Goal: Communication & Community: Answer question/provide support

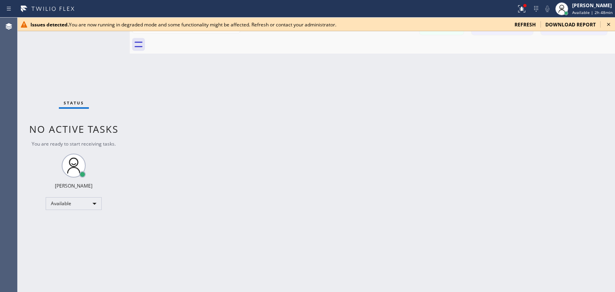
scroll to position [8255, 0]
click at [611, 26] on icon at bounding box center [609, 25] width 10 height 10
drag, startPoint x: 607, startPoint y: 18, endPoint x: 610, endPoint y: 27, distance: 9.1
click at [610, 27] on div "Issues detected. You are now running in degraded mode and some functionality mi…" at bounding box center [317, 25] width 598 height 14
click at [610, 27] on icon at bounding box center [609, 25] width 10 height 10
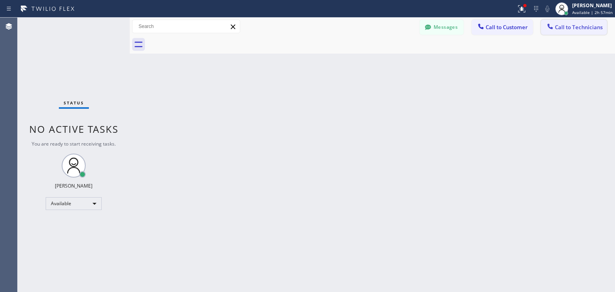
click at [587, 28] on span "Call to Technicians" at bounding box center [579, 27] width 48 height 7
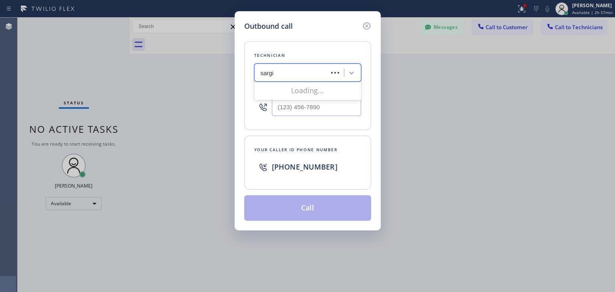
type input "[PERSON_NAME]"
click at [314, 87] on div "[PERSON_NAME]" at bounding box center [307, 90] width 107 height 14
type input "[PHONE_NUMBER]"
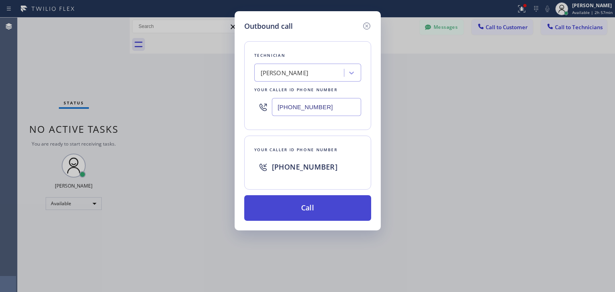
click at [308, 201] on button "Call" at bounding box center [307, 209] width 127 height 26
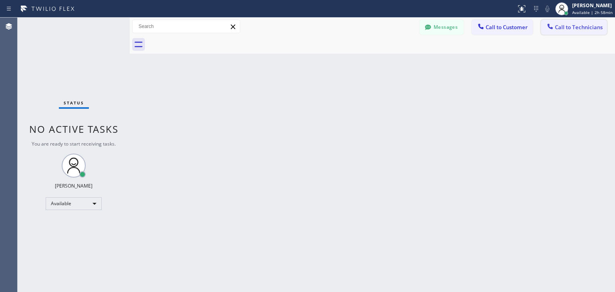
click at [578, 29] on span "Call to Technicians" at bounding box center [579, 27] width 48 height 7
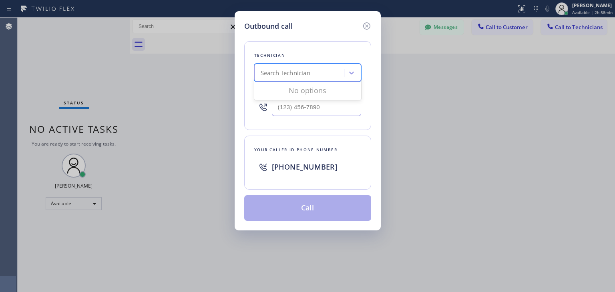
click at [321, 73] on div "Search Technician" at bounding box center [300, 73] width 87 height 14
type input "[PERSON_NAME]"
click at [317, 93] on div "[PERSON_NAME]" at bounding box center [307, 90] width 107 height 14
type input "[PHONE_NUMBER]"
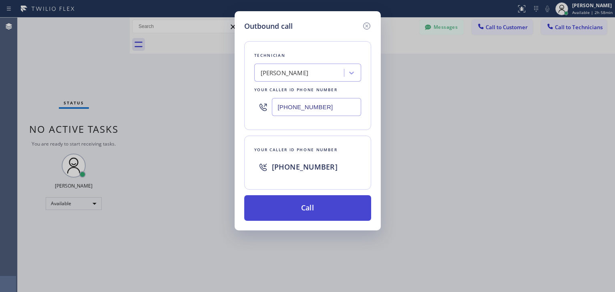
click at [314, 215] on button "Call" at bounding box center [307, 209] width 127 height 26
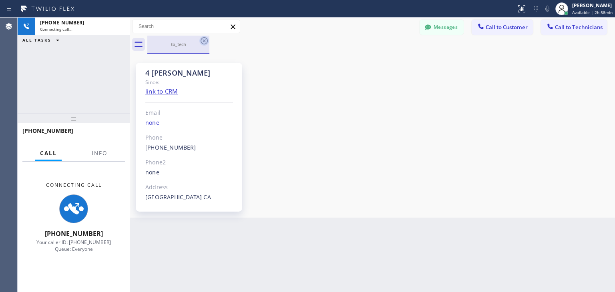
click at [202, 42] on icon at bounding box center [204, 40] width 7 height 7
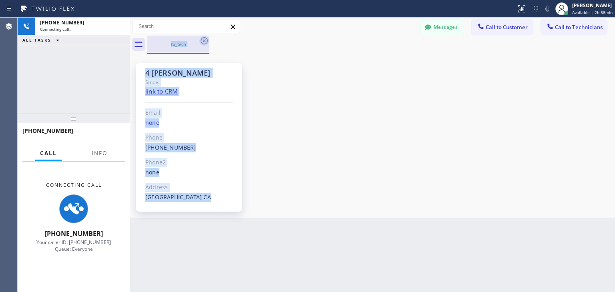
click at [202, 42] on div "to_tech" at bounding box center [381, 45] width 468 height 18
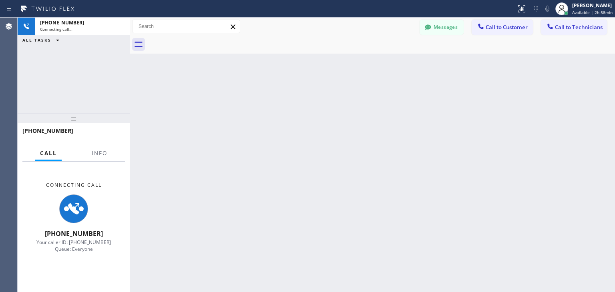
click at [202, 42] on div at bounding box center [381, 45] width 468 height 18
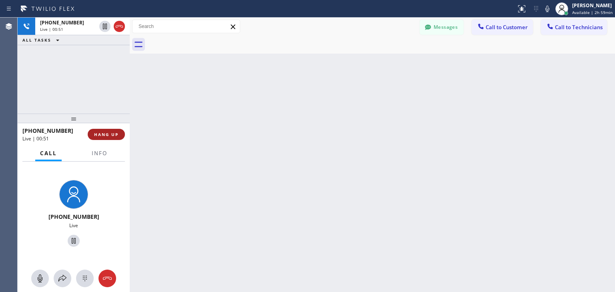
click at [112, 138] on button "HANG UP" at bounding box center [106, 134] width 37 height 11
click at [542, 5] on div "Status report No issues detected If you experience an issue, please download th…" at bounding box center [307, 146] width 615 height 292
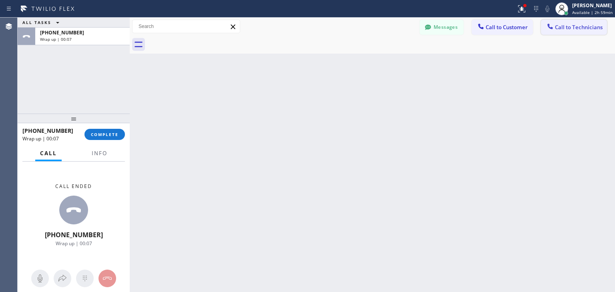
drag, startPoint x: 582, startPoint y: 14, endPoint x: 576, endPoint y: 27, distance: 14.2
click at [576, 27] on div "Status report Issues detected These issues could affect your workflow. Please c…" at bounding box center [307, 146] width 615 height 292
click at [576, 27] on span "Call to Technicians" at bounding box center [579, 27] width 48 height 7
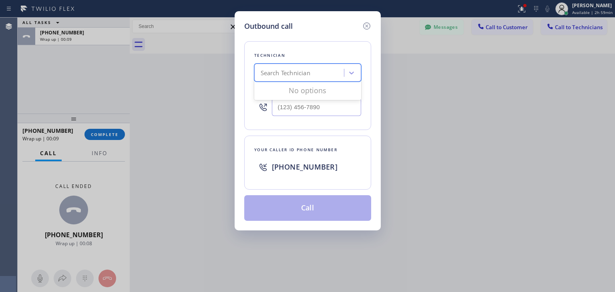
click at [311, 65] on div "Search Technician" at bounding box center [307, 73] width 107 height 18
type input "[PERSON_NAME]"
click at [299, 90] on div "[PERSON_NAME]" at bounding box center [307, 90] width 107 height 14
type input "[PHONE_NUMBER]"
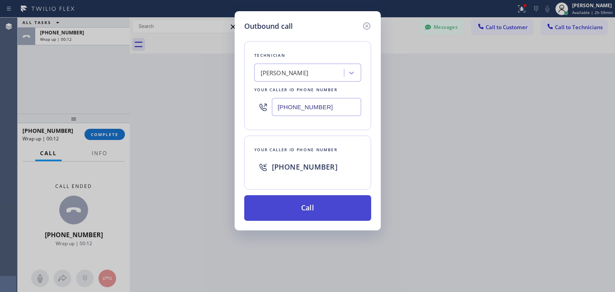
click at [339, 214] on button "Call" at bounding box center [307, 209] width 127 height 26
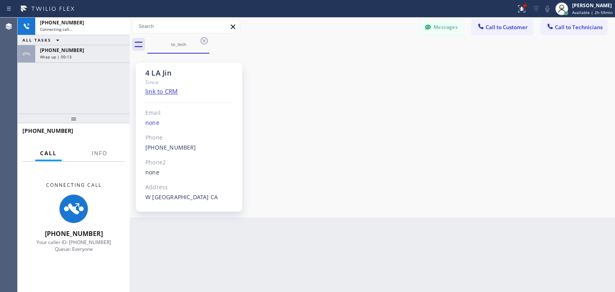
scroll to position [26, 0]
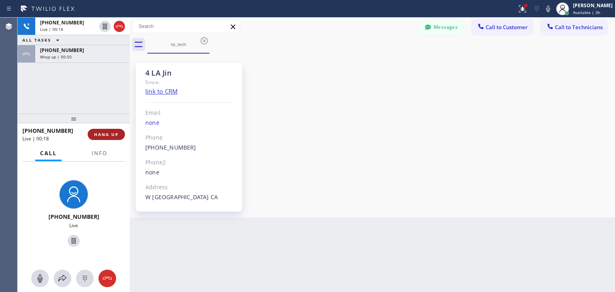
click at [99, 136] on span "HANG UP" at bounding box center [106, 135] width 24 height 6
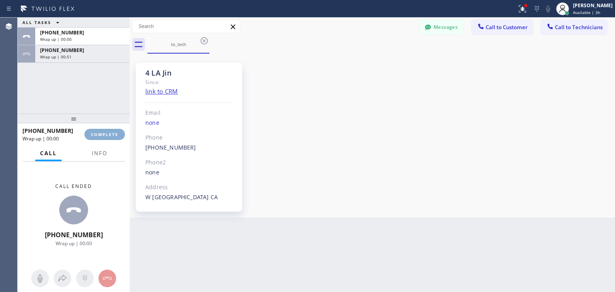
click at [99, 136] on span "COMPLETE" at bounding box center [105, 135] width 28 height 6
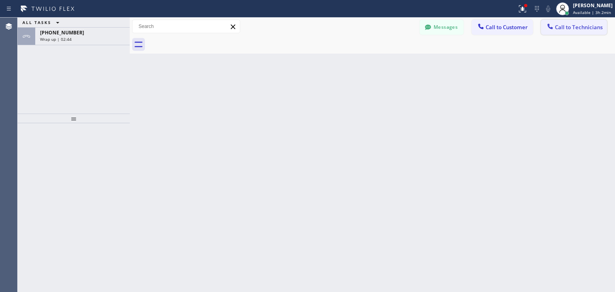
click at [558, 22] on button "Call to Technicians" at bounding box center [574, 27] width 66 height 15
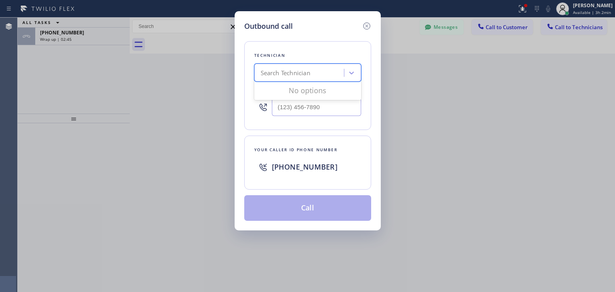
click at [342, 70] on div "Search Technician" at bounding box center [300, 73] width 87 height 14
type input "[PERSON_NAME]"
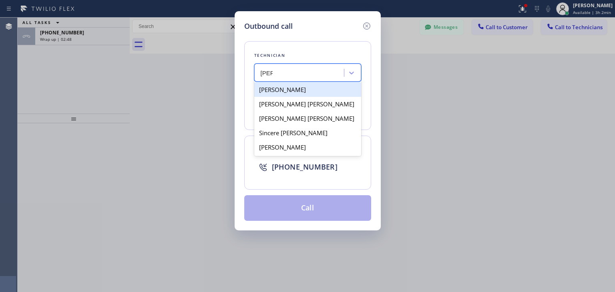
click at [341, 91] on div "[PERSON_NAME]" at bounding box center [307, 90] width 107 height 14
type input "[PHONE_NUMBER]"
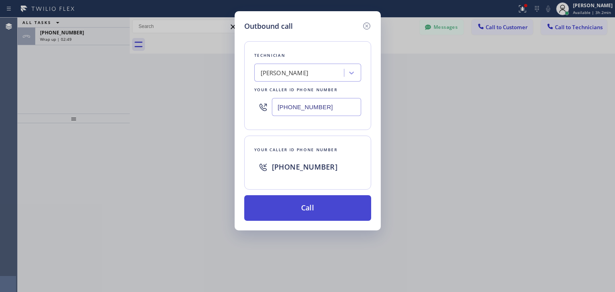
click at [334, 201] on button "Call" at bounding box center [307, 209] width 127 height 26
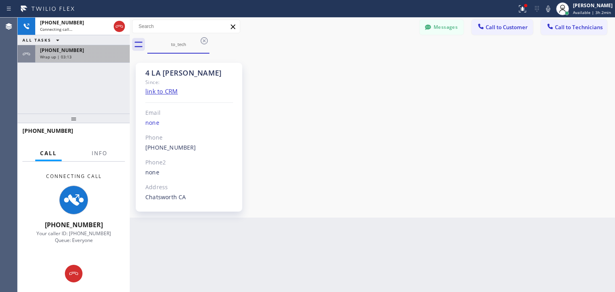
click at [87, 47] on div "[PHONE_NUMBER]" at bounding box center [82, 50] width 85 height 7
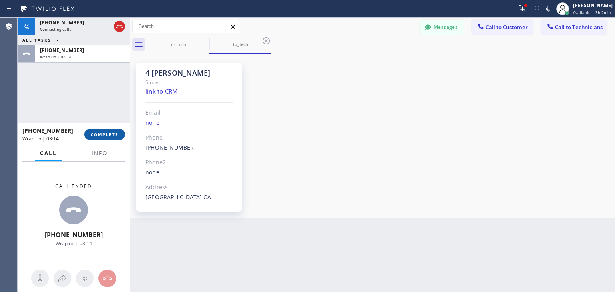
click at [107, 138] on button "COMPLETE" at bounding box center [105, 134] width 40 height 11
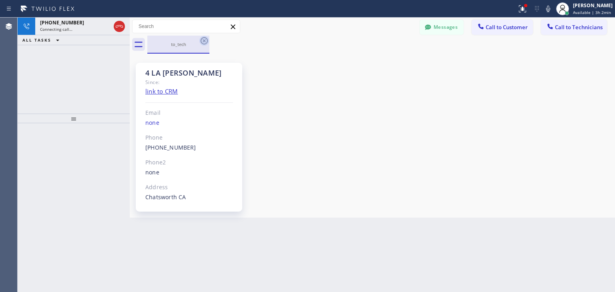
drag, startPoint x: 207, startPoint y: 46, endPoint x: 205, endPoint y: 37, distance: 9.0
click at [205, 37] on div "to_tech" at bounding box center [178, 45] width 62 height 18
click at [206, 44] on icon at bounding box center [205, 41] width 10 height 10
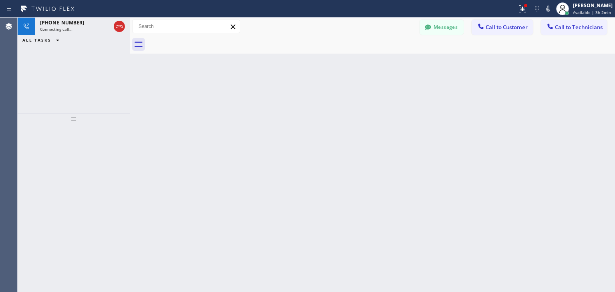
click at [206, 44] on div at bounding box center [381, 45] width 468 height 18
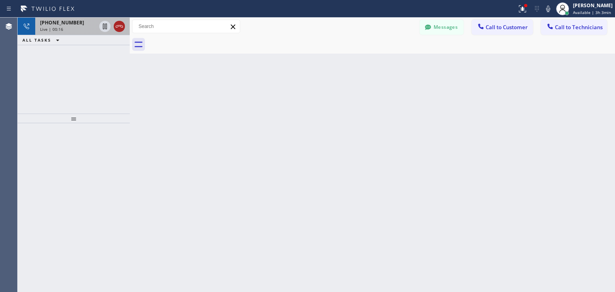
click at [115, 25] on icon at bounding box center [120, 27] width 10 height 10
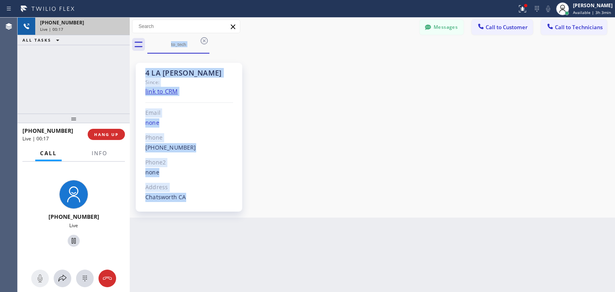
drag, startPoint x: 115, startPoint y: 25, endPoint x: 106, endPoint y: 113, distance: 88.6
click at [106, 113] on div "[PHONE_NUMBER] Live | 00:17 ALL TASKS ALL TASKS ACTIVE TASKS TASKS IN WRAP UP […" at bounding box center [74, 155] width 112 height 275
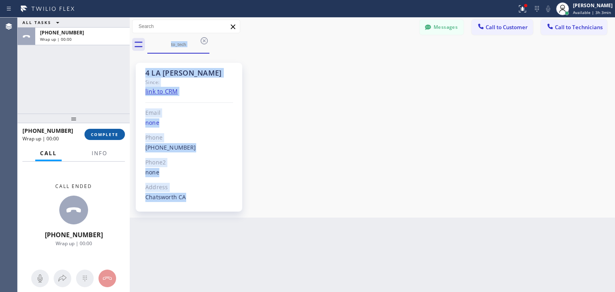
click at [107, 132] on span "COMPLETE" at bounding box center [105, 135] width 28 height 6
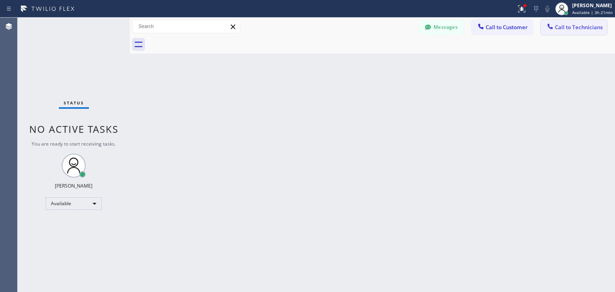
click at [582, 26] on span "Call to Technicians" at bounding box center [579, 27] width 48 height 7
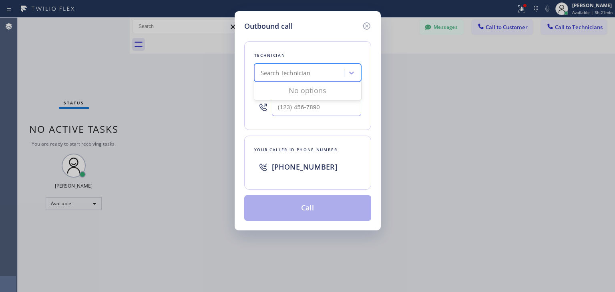
click at [322, 67] on div "Search Technician" at bounding box center [300, 73] width 87 height 14
type input "[PERSON_NAME]"
click at [330, 91] on div "Loading..." at bounding box center [307, 91] width 107 height 16
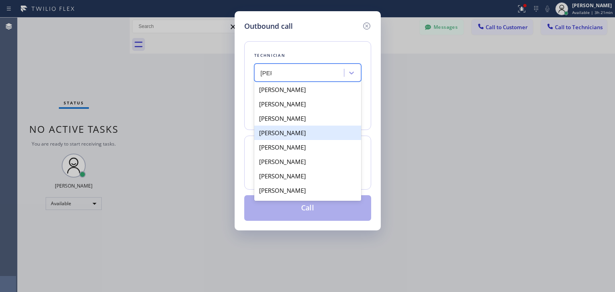
click at [324, 140] on div "[PERSON_NAME] [PERSON_NAME] [PERSON_NAME] [PERSON_NAME] [PERSON_NAME] [PERSON_N…" at bounding box center [307, 141] width 107 height 120
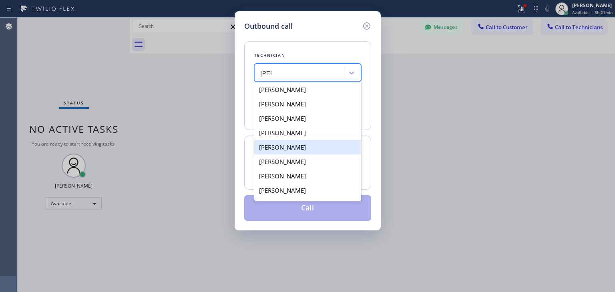
click at [324, 140] on div "[PERSON_NAME]" at bounding box center [307, 147] width 107 height 14
type input "[PHONE_NUMBER]"
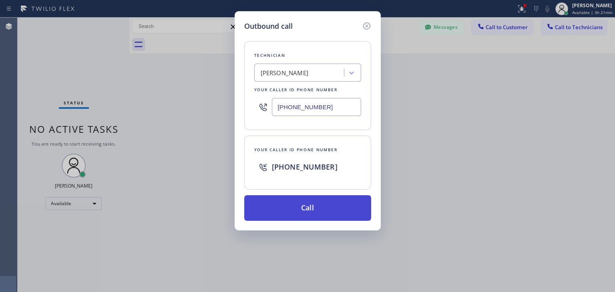
click at [321, 202] on button "Call" at bounding box center [307, 209] width 127 height 26
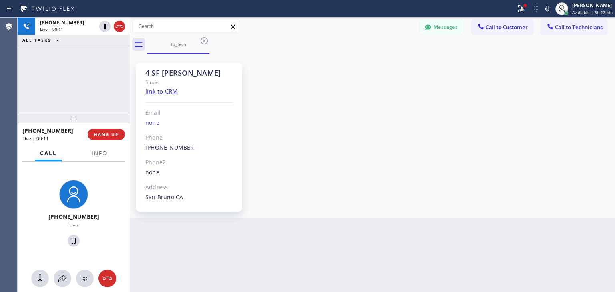
scroll to position [8255, 0]
click at [205, 43] on icon at bounding box center [205, 41] width 10 height 10
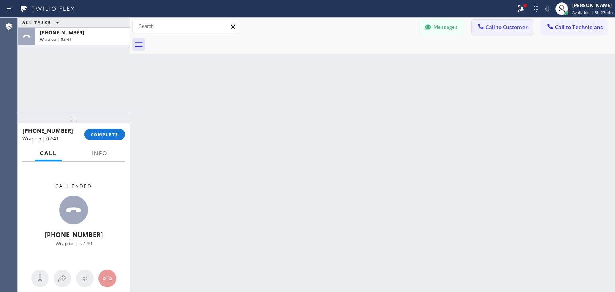
click at [503, 25] on span "Call to Customer" at bounding box center [507, 27] width 42 height 7
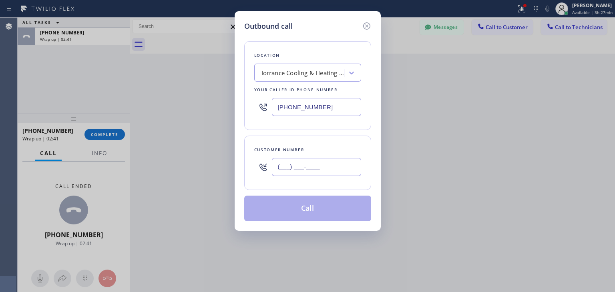
paste input "408) 393-3932"
click at [319, 163] on input "[PHONE_NUMBER]" at bounding box center [316, 167] width 89 height 18
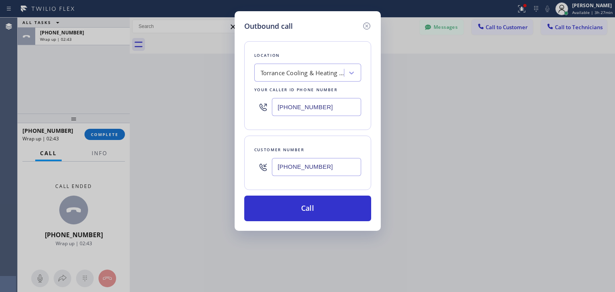
type input "[PHONE_NUMBER]"
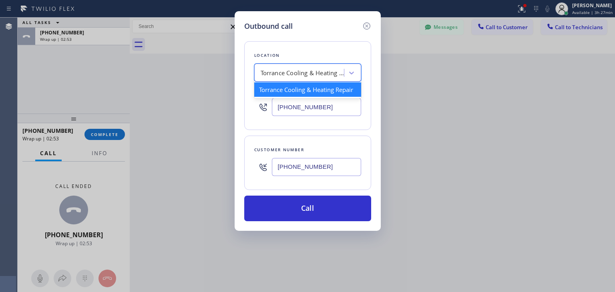
paste input "Thermador Repair Group Menlo"
type input "Thermador Repair Group Menlo"
click at [326, 67] on div "Torrance Cooling & Heating Repair Thermador Repair Group Menlo" at bounding box center [300, 73] width 87 height 14
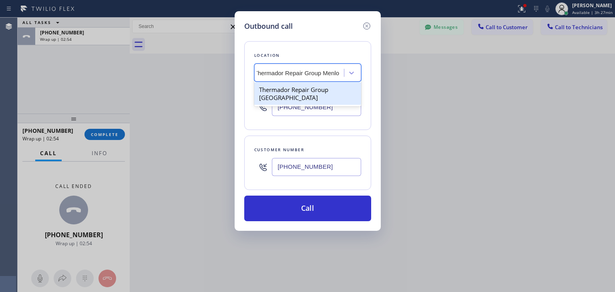
click at [327, 93] on div "Thermador Repair Group [GEOGRAPHIC_DATA]" at bounding box center [307, 94] width 107 height 22
type input "[PHONE_NUMBER]"
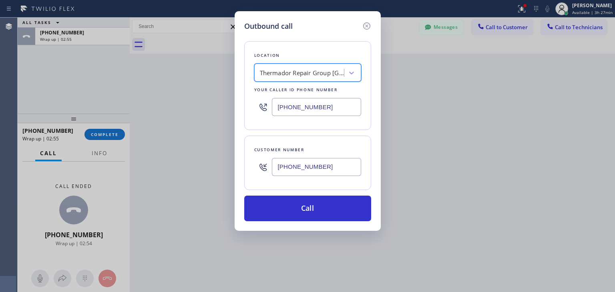
scroll to position [0, 0]
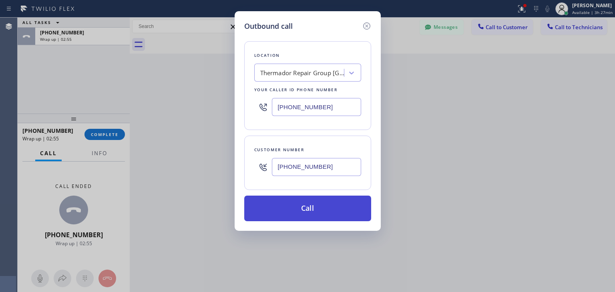
click at [337, 204] on button "Call" at bounding box center [307, 209] width 127 height 26
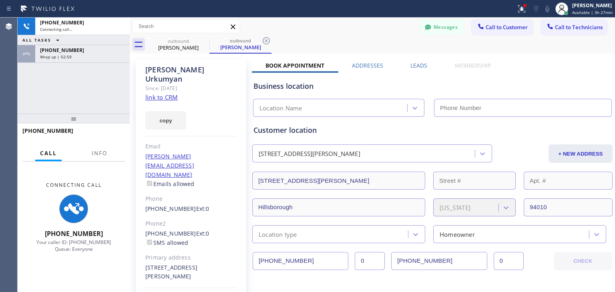
click at [110, 63] on div "[PHONE_NUMBER] Connecting call… ALL TASKS ALL TASKS ACTIVE TASKS TASKS IN WRAP …" at bounding box center [74, 66] width 112 height 96
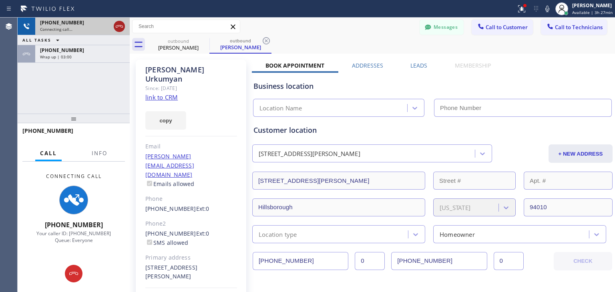
click at [123, 27] on icon at bounding box center [120, 27] width 10 height 10
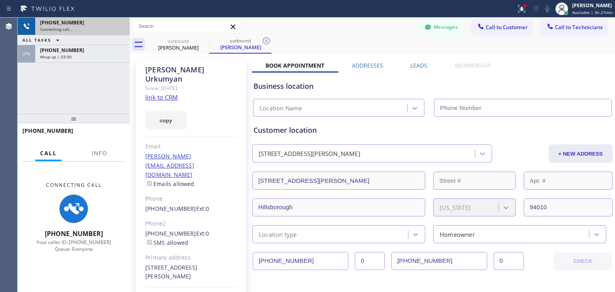
drag, startPoint x: 123, startPoint y: 27, endPoint x: 424, endPoint y: 305, distance: 409.4
click at [424, 292] on html "Status report Issues detected These issues could affect your workflow. Please c…" at bounding box center [307, 146] width 615 height 292
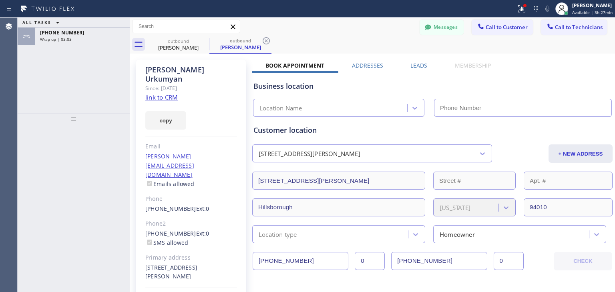
type input "[PHONE_NUMBER]"
click at [564, 26] on span "Call to Technicians" at bounding box center [579, 27] width 48 height 7
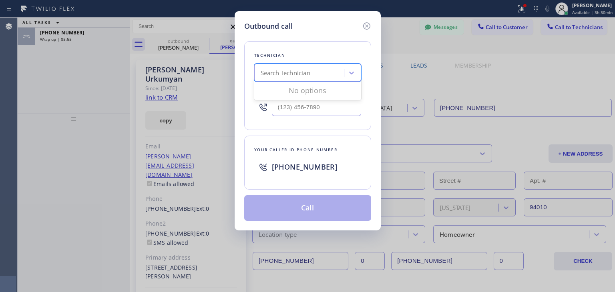
click at [334, 66] on div "Search Technician" at bounding box center [300, 73] width 87 height 14
type input "[PERSON_NAME]"
click at [322, 91] on div "[PERSON_NAME]" at bounding box center [307, 90] width 107 height 14
type input "[PHONE_NUMBER]"
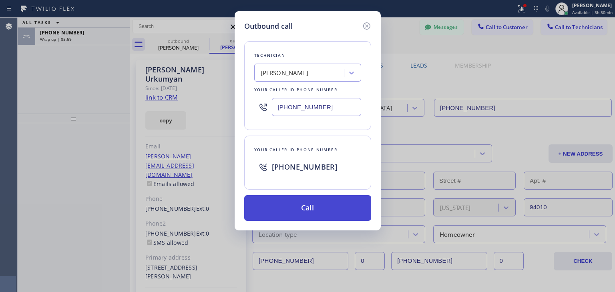
click at [321, 216] on button "Call" at bounding box center [307, 209] width 127 height 26
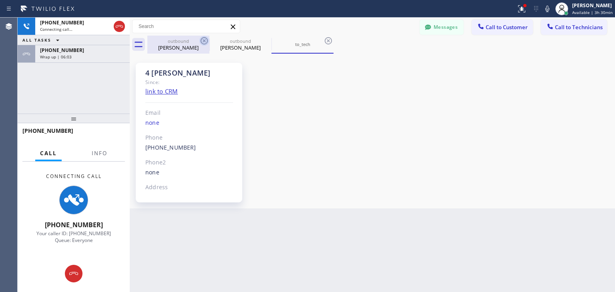
click at [204, 42] on icon at bounding box center [205, 41] width 10 height 10
click at [0, 0] on icon at bounding box center [0, 0] width 0 height 0
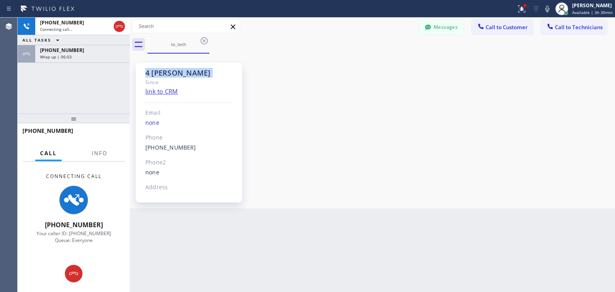
click at [204, 42] on icon at bounding box center [205, 41] width 10 height 10
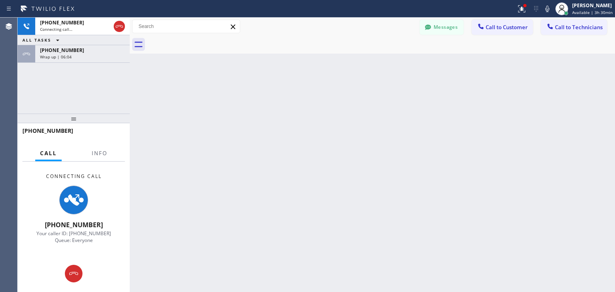
click at [204, 42] on div at bounding box center [381, 45] width 468 height 18
click at [117, 46] on div "[PHONE_NUMBER] Wrap up | 06:04" at bounding box center [80, 54] width 91 height 18
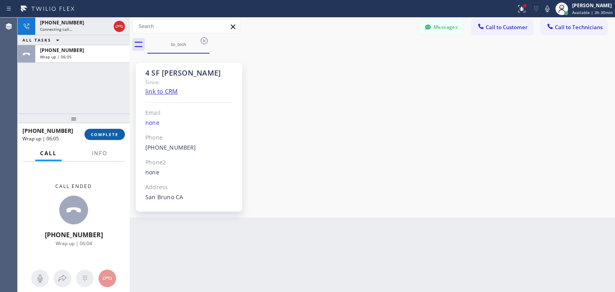
drag, startPoint x: 105, startPoint y: 140, endPoint x: 111, endPoint y: 135, distance: 8.3
click at [111, 135] on div "[PHONE_NUMBER] Wrap up | 06:05 COMPLETE" at bounding box center [73, 134] width 103 height 21
click at [114, 132] on span "COMPLETE" at bounding box center [105, 135] width 28 height 6
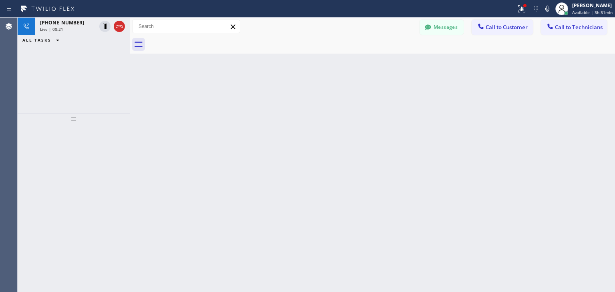
scroll to position [8255, 0]
click at [453, 140] on div "Back to Dashboard Change Sender ID Customers Technicians MT [PERSON_NAME] [DATE…" at bounding box center [373, 155] width 486 height 275
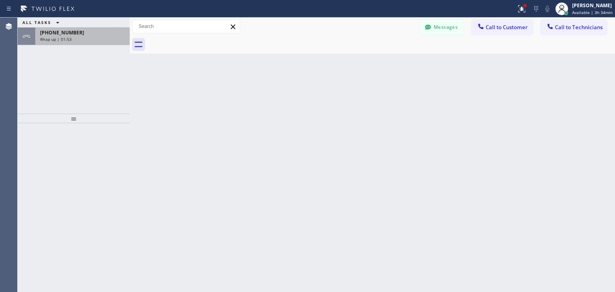
click at [110, 39] on div "Wrap up | 01:53" at bounding box center [82, 39] width 85 height 6
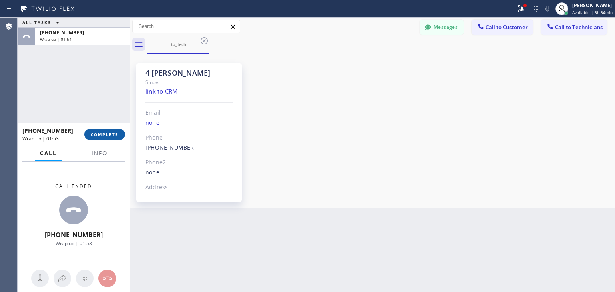
click at [106, 132] on span "COMPLETE" at bounding box center [105, 135] width 28 height 6
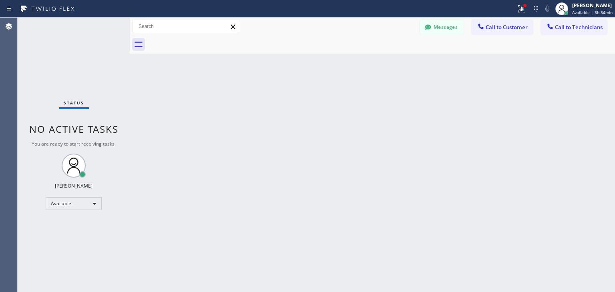
click at [200, 40] on div at bounding box center [381, 45] width 468 height 18
click at [511, 31] on span "Call to Customer" at bounding box center [507, 27] width 42 height 7
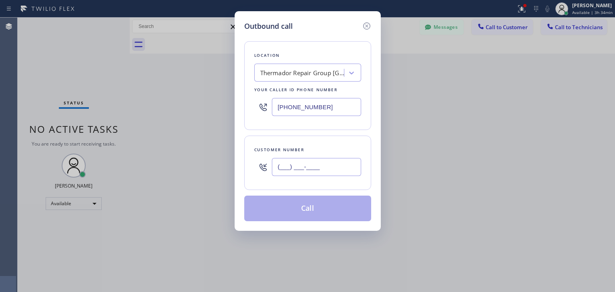
click at [335, 158] on input "(___) ___-____" at bounding box center [316, 167] width 89 height 18
paste input "408) 393-3932"
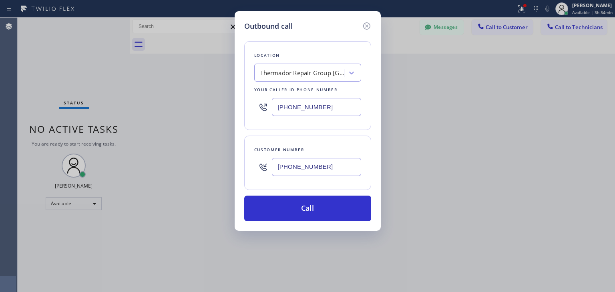
type input "[PHONE_NUMBER]"
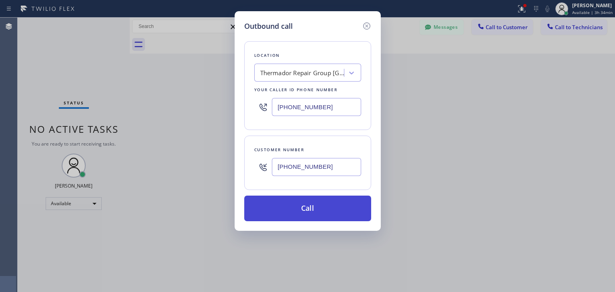
click at [332, 202] on button "Call" at bounding box center [307, 209] width 127 height 26
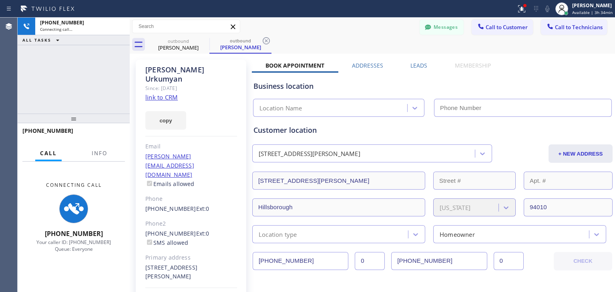
scroll to position [82, 0]
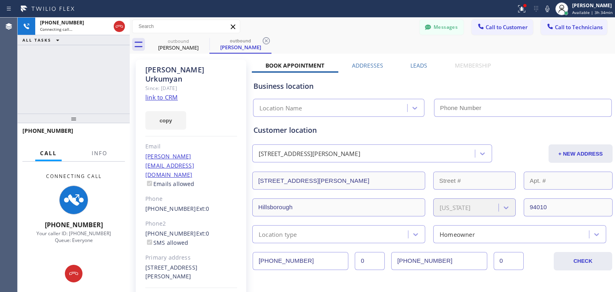
type input "[PHONE_NUMBER]"
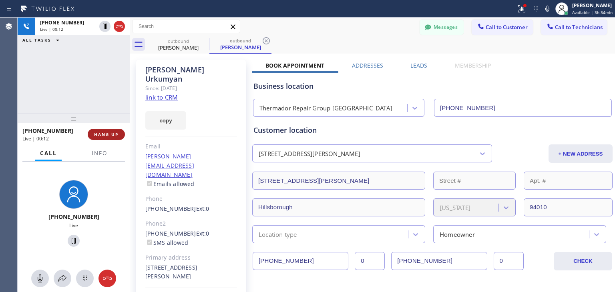
click at [115, 132] on span "HANG UP" at bounding box center [106, 135] width 24 height 6
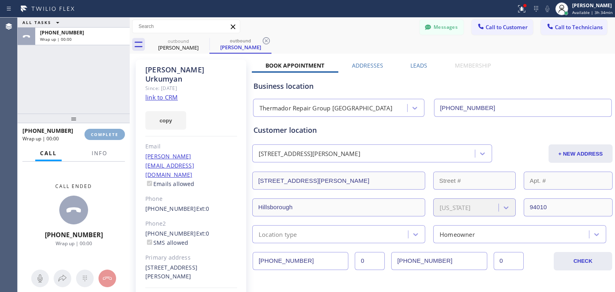
click at [118, 139] on button "COMPLETE" at bounding box center [105, 134] width 40 height 11
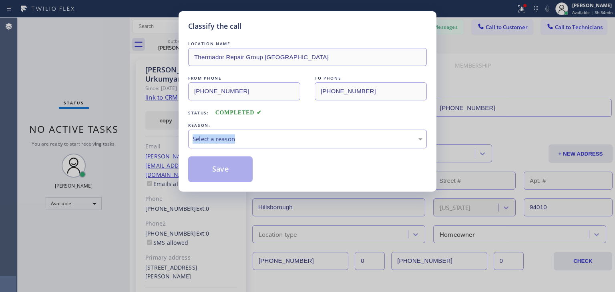
click at [118, 139] on div "Classify the call LOCATION NAME Thermador Repair Group Menlo Park FROM PHONE [P…" at bounding box center [307, 146] width 615 height 292
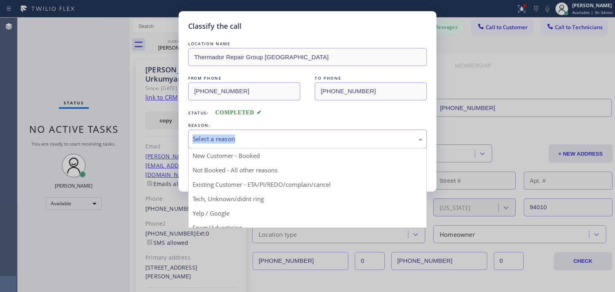
click at [207, 138] on div "Select a reason" at bounding box center [308, 139] width 230 height 9
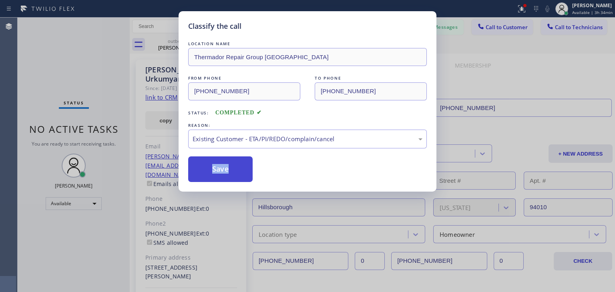
drag, startPoint x: 240, startPoint y: 178, endPoint x: 219, endPoint y: 169, distance: 23.3
click at [219, 169] on button "Save" at bounding box center [220, 170] width 65 height 26
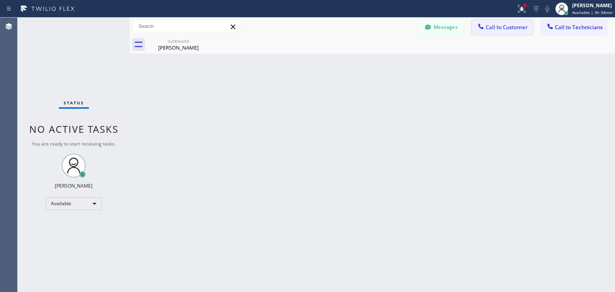
click at [510, 23] on button "Call to Customer" at bounding box center [502, 27] width 61 height 15
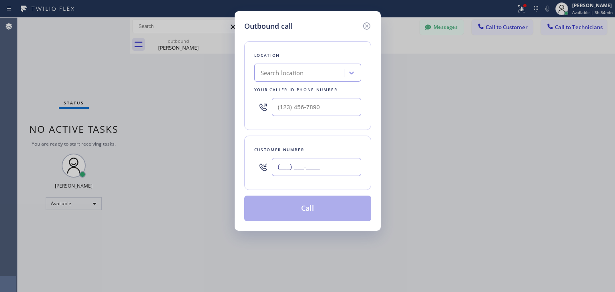
paste input "312) 618-5309"
click at [340, 172] on input "[PHONE_NUMBER]" at bounding box center [316, 167] width 89 height 18
type input "[PHONE_NUMBER]"
click at [314, 79] on div "Search location" at bounding box center [300, 73] width 87 height 14
paste input "Thermador Repair Group [GEOGRAPHIC_DATA]"
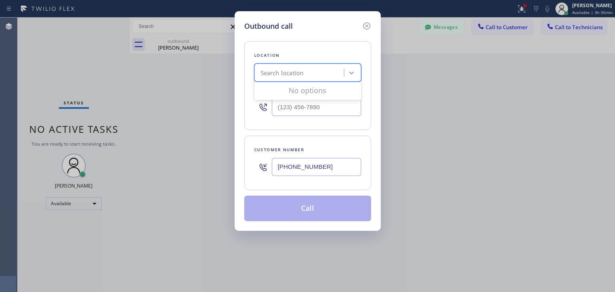
type input "Thermador Repair Group [GEOGRAPHIC_DATA]"
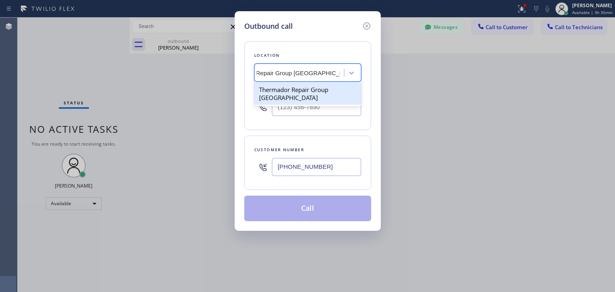
scroll to position [0, 35]
click at [320, 100] on div "Thermador Repair Group [GEOGRAPHIC_DATA]" at bounding box center [307, 94] width 107 height 22
type input "[PHONE_NUMBER]"
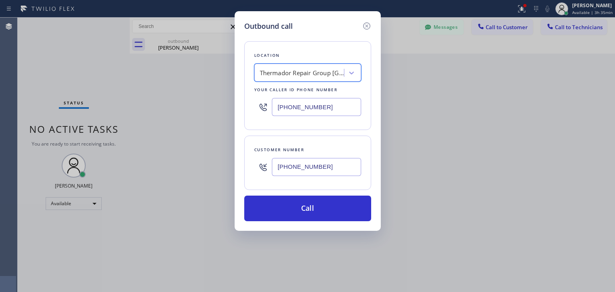
scroll to position [0, 0]
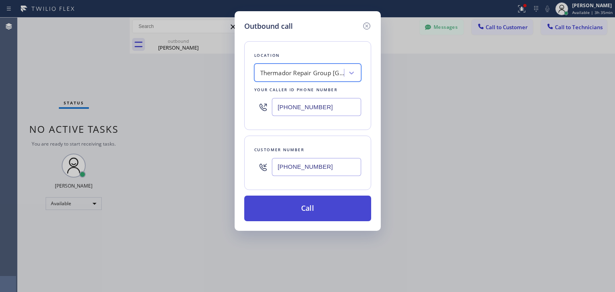
click at [326, 218] on button "Call" at bounding box center [307, 209] width 127 height 26
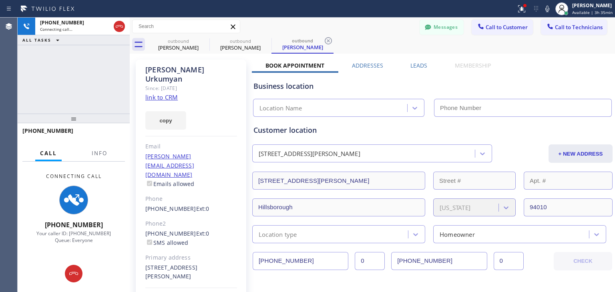
type input "[PHONE_NUMBER]"
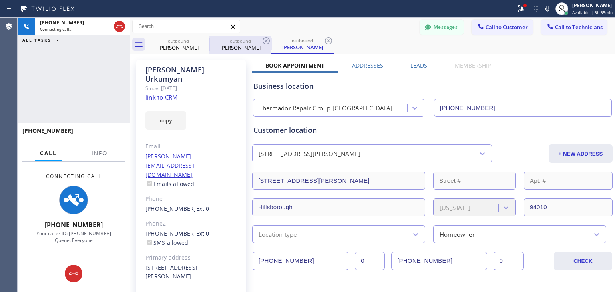
scroll to position [82, 0]
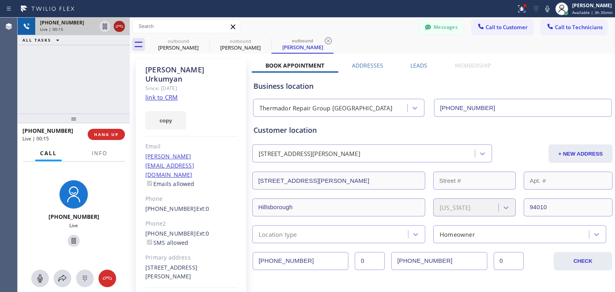
click at [122, 30] on icon at bounding box center [120, 27] width 10 height 10
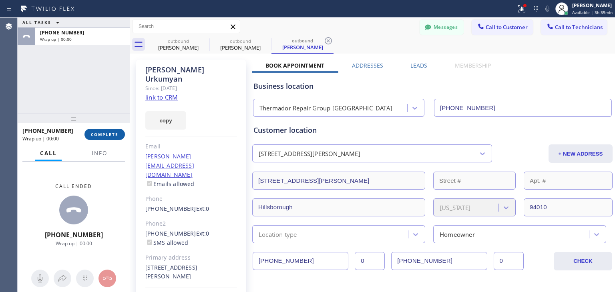
click at [116, 131] on button "COMPLETE" at bounding box center [105, 134] width 40 height 11
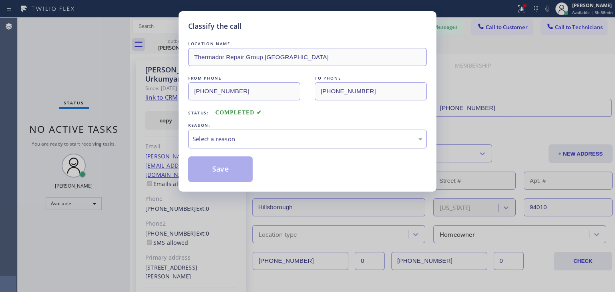
click at [337, 135] on div "Select a reason" at bounding box center [308, 139] width 230 height 9
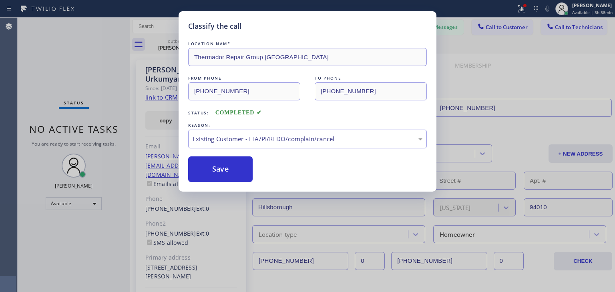
drag, startPoint x: 333, startPoint y: 185, endPoint x: 182, endPoint y: 167, distance: 151.6
click at [182, 167] on div "Classify the call LOCATION NAME Thermador Repair Group Menlo Park FROM PHONE [P…" at bounding box center [308, 101] width 258 height 181
click at [206, 167] on button "Save" at bounding box center [220, 170] width 65 height 26
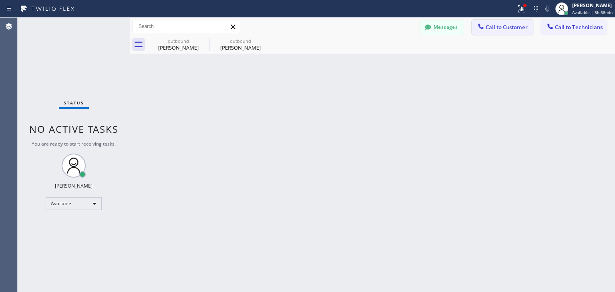
click at [517, 33] on button "Call to Customer" at bounding box center [502, 27] width 61 height 15
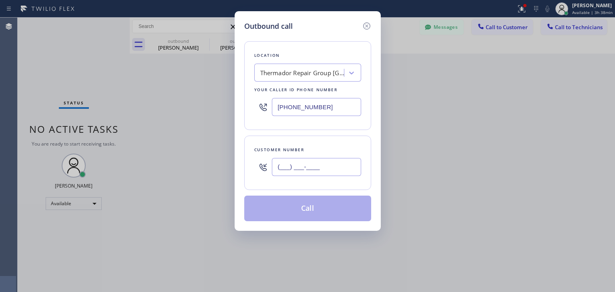
paste input "408) 393-3932"
click at [349, 165] on input "[PHONE_NUMBER]" at bounding box center [316, 167] width 89 height 18
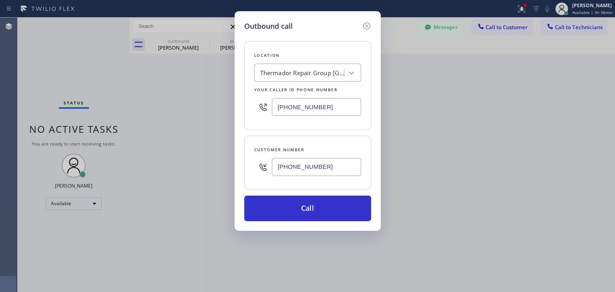
type input "[PHONE_NUMBER]"
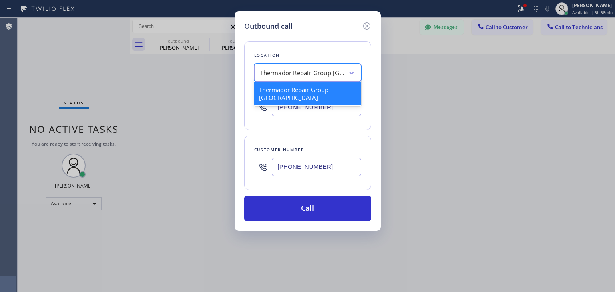
click at [321, 77] on div "Thermador Repair Group [GEOGRAPHIC_DATA]" at bounding box center [300, 73] width 87 height 14
paste input "Thermador Repair Group"
type input "Thermador Repair Group"
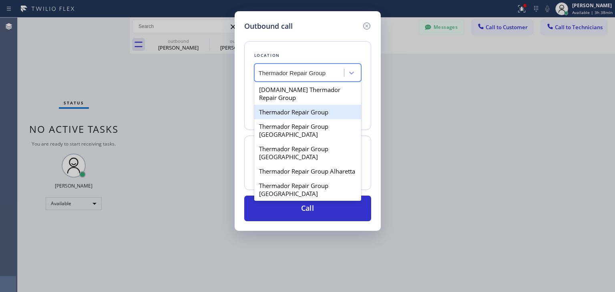
scroll to position [0, 2]
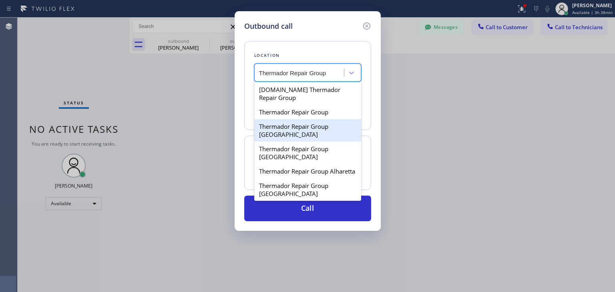
click at [327, 126] on div "Thermador Repair Group [GEOGRAPHIC_DATA]" at bounding box center [307, 130] width 107 height 22
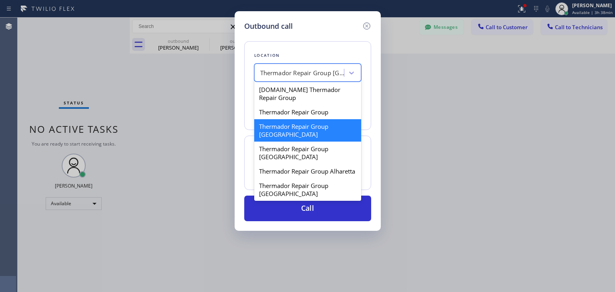
click at [326, 79] on div "Thermador Repair Group [GEOGRAPHIC_DATA]" at bounding box center [300, 73] width 87 height 14
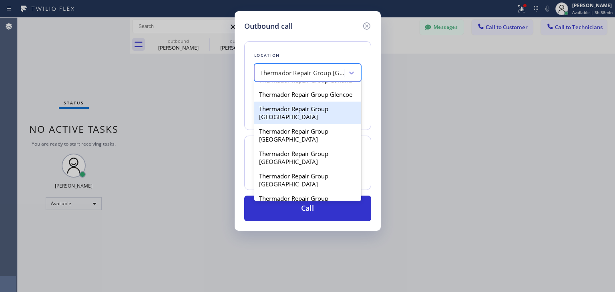
scroll to position [1821, 0]
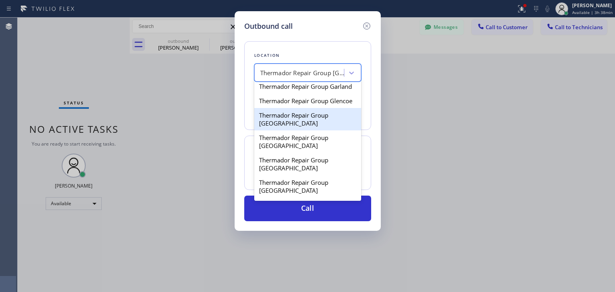
click at [314, 131] on div "Thermador Repair Group [GEOGRAPHIC_DATA]" at bounding box center [307, 119] width 107 height 22
type input "[PHONE_NUMBER]"
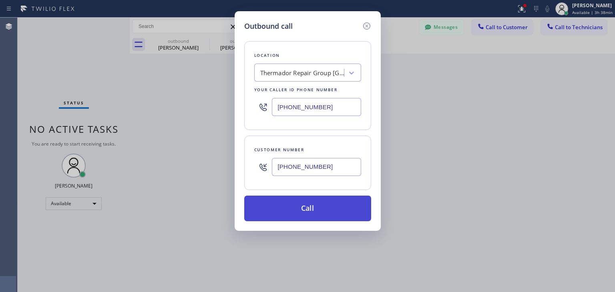
click at [312, 205] on button "Call" at bounding box center [307, 209] width 127 height 26
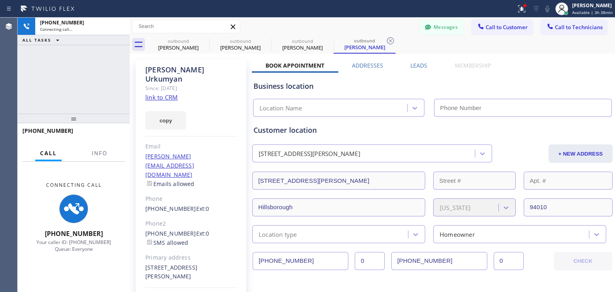
scroll to position [82, 0]
type input "[PHONE_NUMBER]"
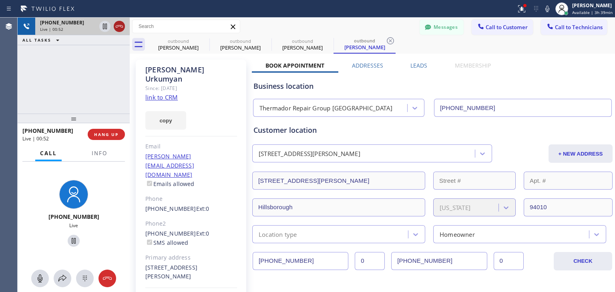
click at [118, 22] on icon at bounding box center [120, 27] width 10 height 10
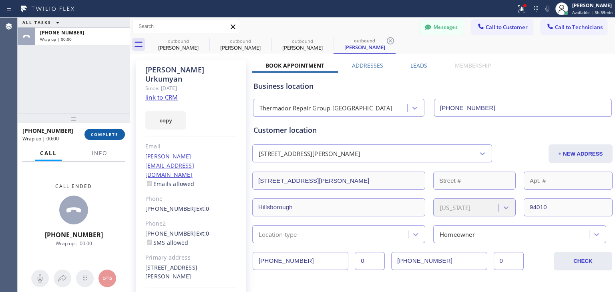
click at [105, 129] on button "COMPLETE" at bounding box center [105, 134] width 40 height 11
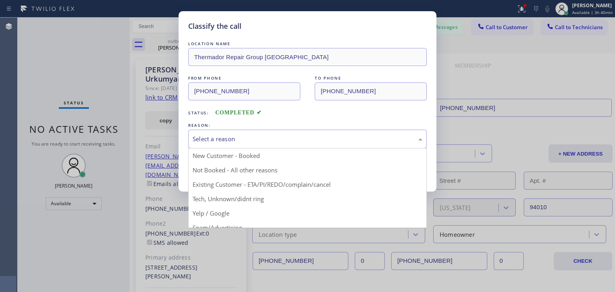
click at [346, 135] on div "Select a reason" at bounding box center [308, 139] width 230 height 9
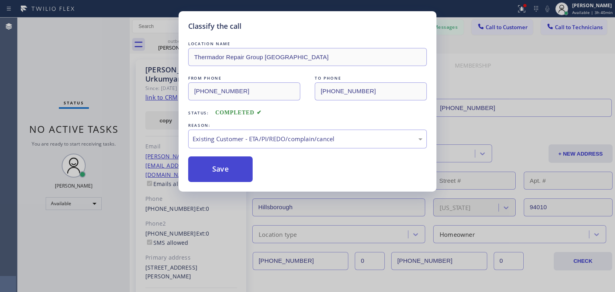
drag, startPoint x: 325, startPoint y: 182, endPoint x: 228, endPoint y: 164, distance: 98.6
click at [228, 164] on button "Save" at bounding box center [220, 170] width 65 height 26
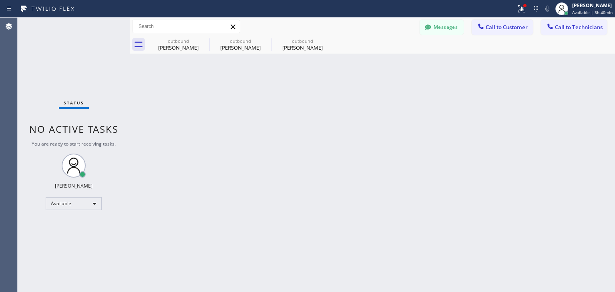
click at [499, 32] on div "Classify the call LOCATION NAME Thermador Repair Group Menlo Park FROM PHONE [P…" at bounding box center [317, 155] width 598 height 275
click at [491, 32] on button "Call to Customer" at bounding box center [502, 27] width 61 height 15
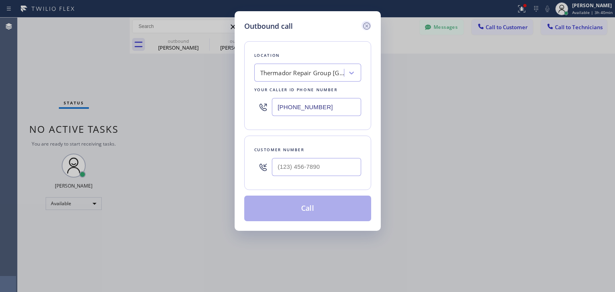
click at [366, 25] on icon at bounding box center [366, 25] width 7 height 7
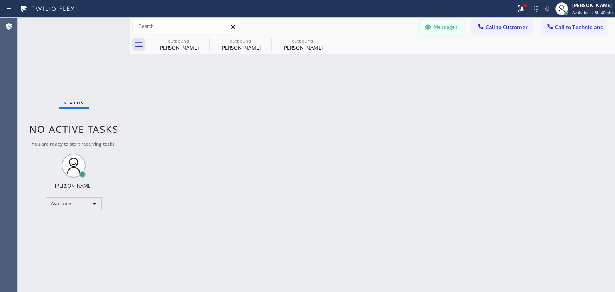
click at [438, 27] on button "Messages" at bounding box center [442, 27] width 44 height 15
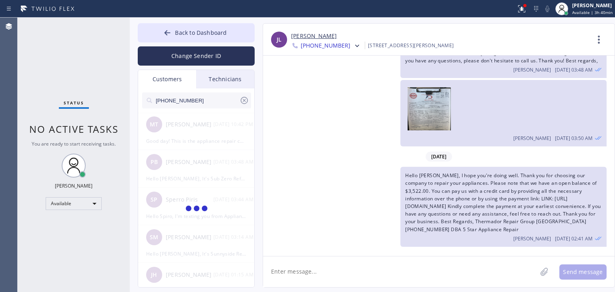
click at [210, 103] on input "[PHONE_NUMBER]" at bounding box center [197, 101] width 85 height 16
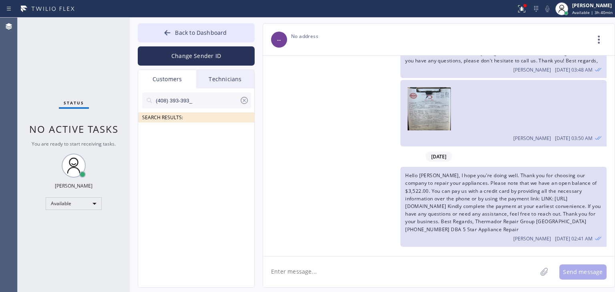
click at [210, 103] on input "(408) 393-393_" at bounding box center [197, 101] width 85 height 16
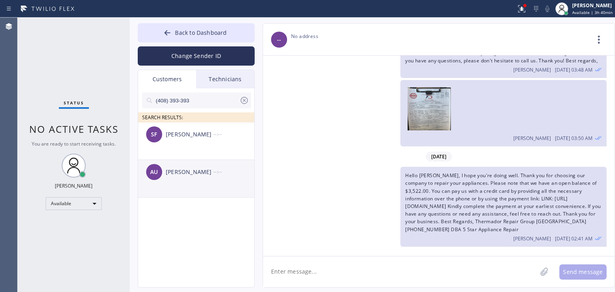
type input "(408) 393-393"
click at [204, 177] on div "[PERSON_NAME]" at bounding box center [190, 172] width 48 height 9
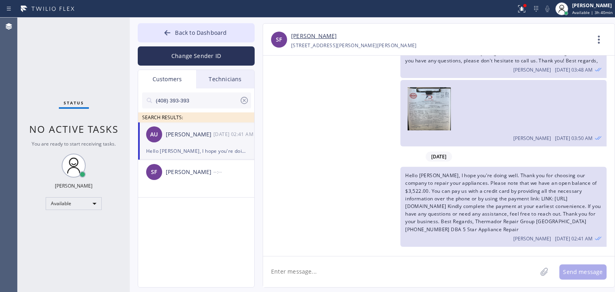
click at [202, 135] on div "[PERSON_NAME]" at bounding box center [190, 134] width 48 height 9
click at [425, 266] on textarea at bounding box center [400, 272] width 274 height 31
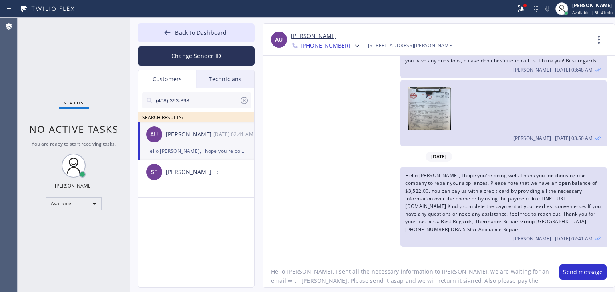
scroll to position [6, 0]
drag, startPoint x: 581, startPoint y: 215, endPoint x: 581, endPoint y: 230, distance: 14.4
click at [581, 230] on div "Hello [PERSON_NAME], I hope you're doing well. Thank you for choosing our compa…" at bounding box center [504, 207] width 206 height 80
copy span "Best Regards, Thermador Repair Group [GEOGRAPHIC_DATA] [PHONE_NUMBER] DBA 5 Sta…"
click at [465, 278] on textarea "Hello [PERSON_NAME], I sent all the necessary information to [PERSON_NAME], we …" at bounding box center [407, 272] width 288 height 31
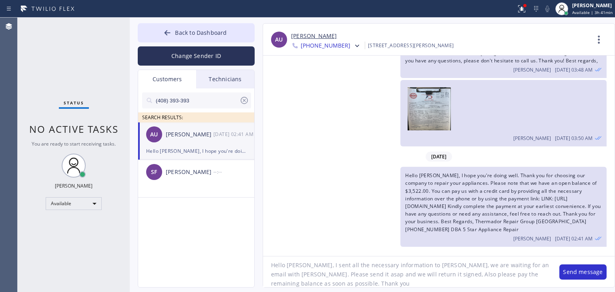
click at [456, 288] on div "Back to Dashboard Change Sender ID Customers Technicians (408) 393-393 SEARCH R…" at bounding box center [373, 155] width 486 height 275
click at [450, 287] on textarea "Hello [PERSON_NAME], I sent all the necessary information to [PERSON_NAME], we …" at bounding box center [407, 272] width 288 height 31
paste textarea "Best Regards, Thermador Repair Group [GEOGRAPHIC_DATA] [PHONE_NUMBER] DBA 5 Sta…"
type textarea "Hello [PERSON_NAME], I sent all the necessary information to [PERSON_NAME], we …"
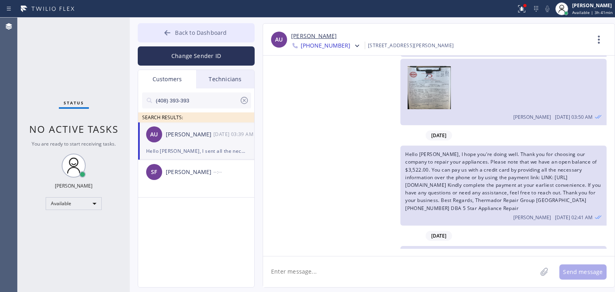
scroll to position [151, 0]
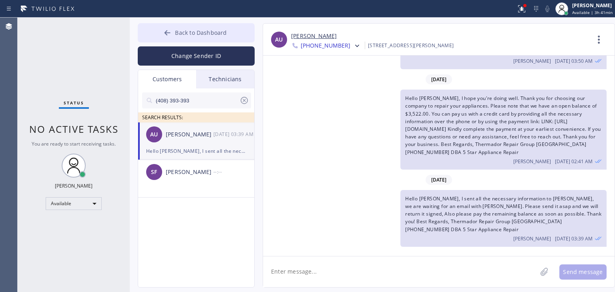
click at [210, 39] on button "Back to Dashboard" at bounding box center [196, 32] width 117 height 19
